Goal: Find specific page/section: Find specific page/section

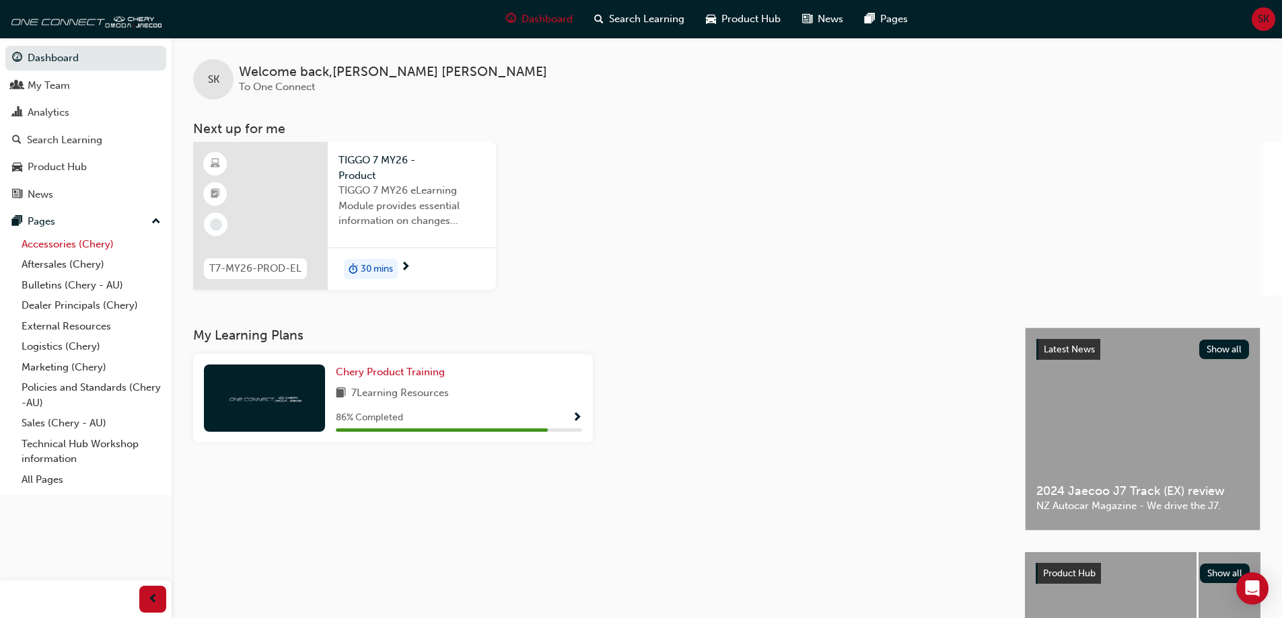
click at [74, 245] on link "Accessories (Chery)" at bounding box center [91, 244] width 150 height 21
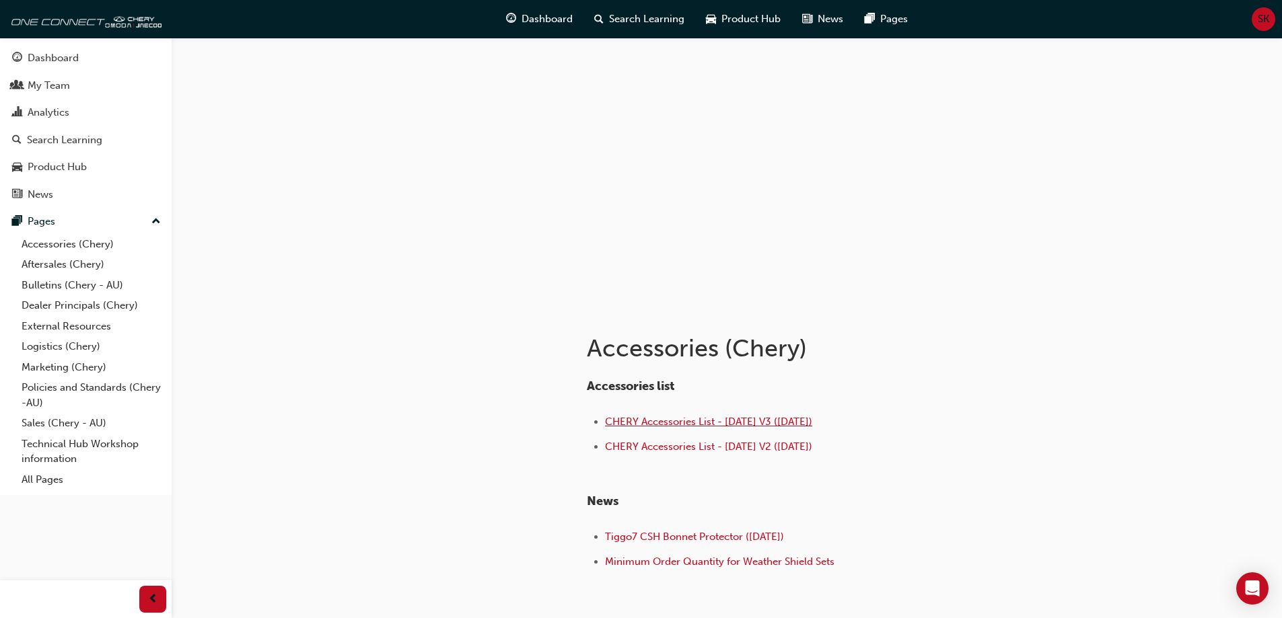
click at [641, 423] on span "CHERY Accessories List - Sep 25 V3 (30.09.25)" at bounding box center [708, 422] width 207 height 12
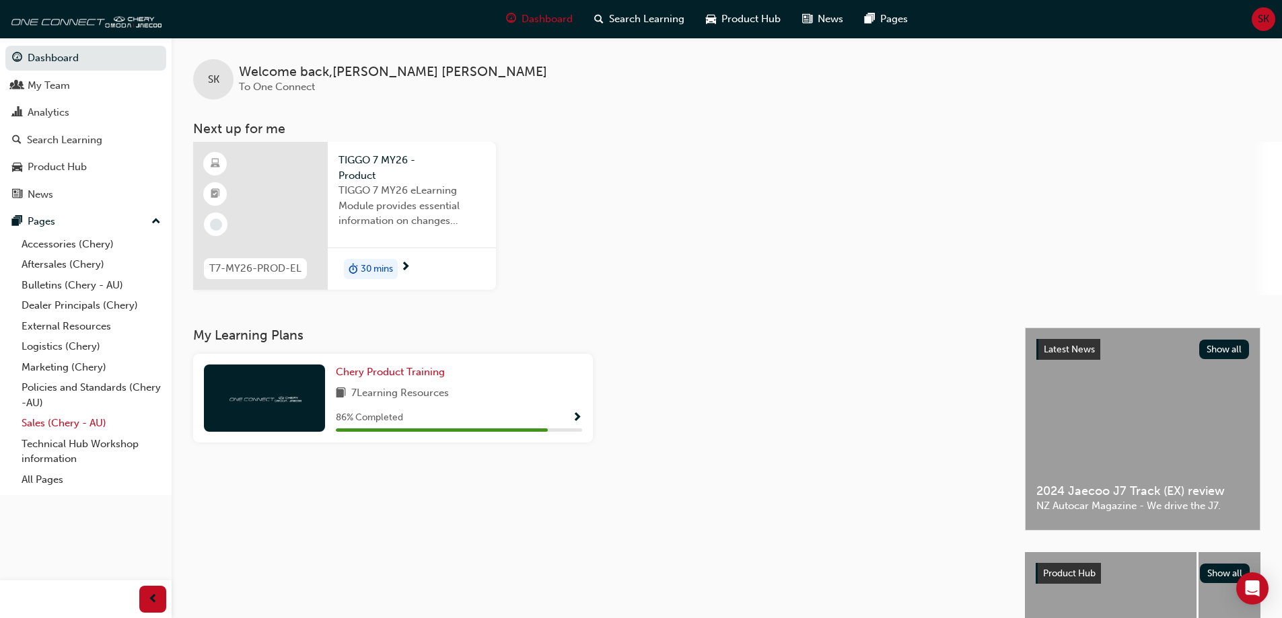
click at [46, 421] on link "Sales (Chery - AU)" at bounding box center [91, 423] width 150 height 21
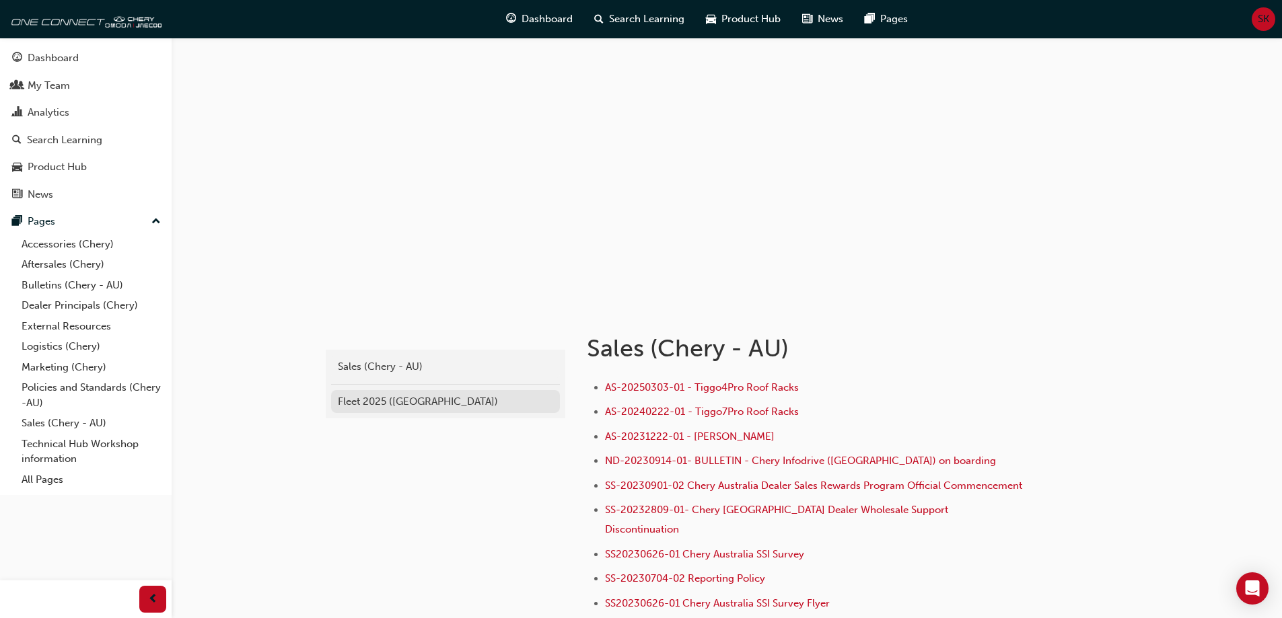
click at [400, 397] on div "Fleet 2025 ([GEOGRAPHIC_DATA])" at bounding box center [445, 401] width 215 height 15
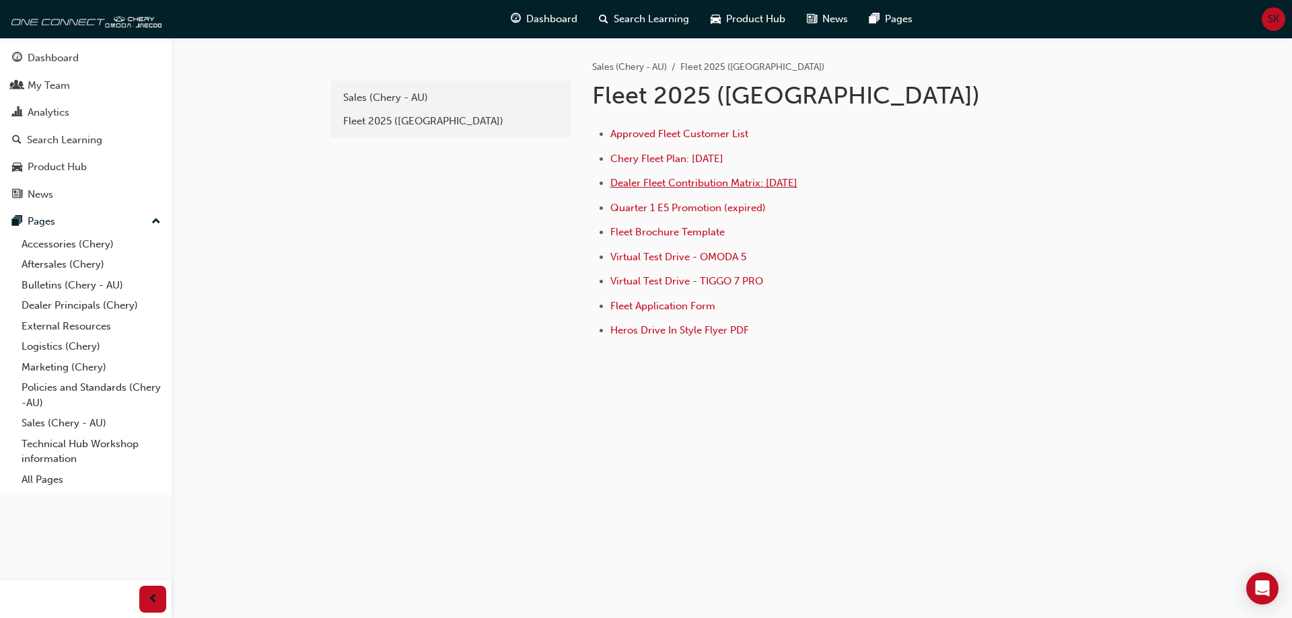
click at [676, 185] on span "Dealer Fleet Contribution Matrix: [DATE]" at bounding box center [703, 183] width 187 height 12
